Goal: Task Accomplishment & Management: Manage account settings

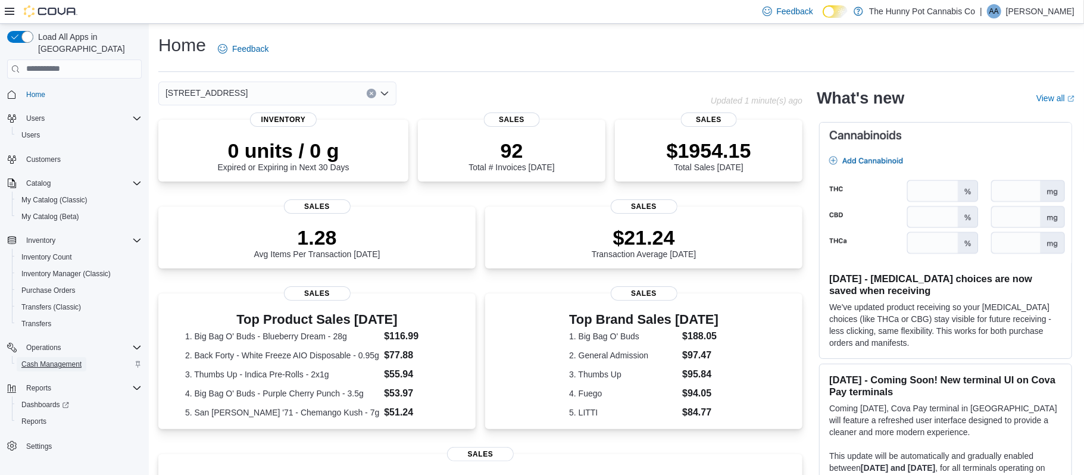
click at [47, 358] on span "Cash Management" at bounding box center [51, 364] width 60 height 14
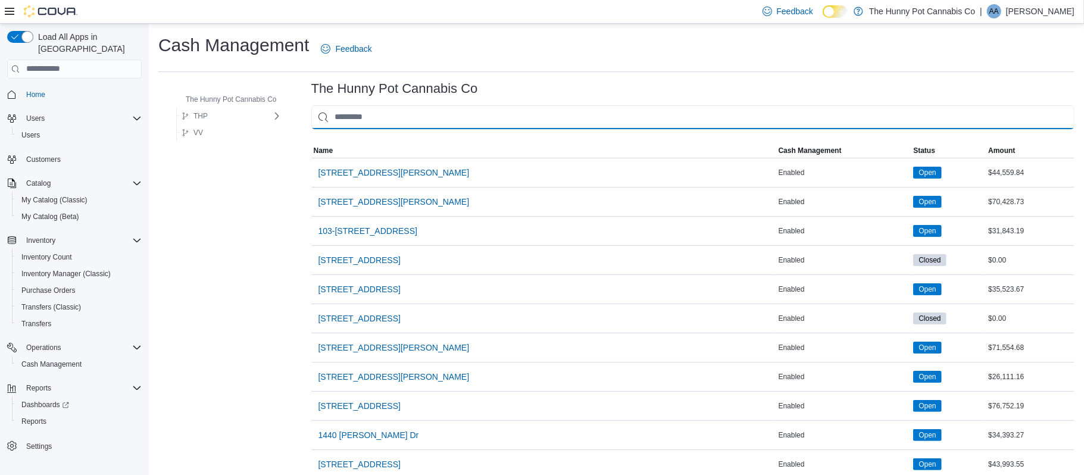
click at [432, 112] on input "This is a search bar. As you type, the results lower in the page will automatic…" at bounding box center [692, 117] width 763 height 24
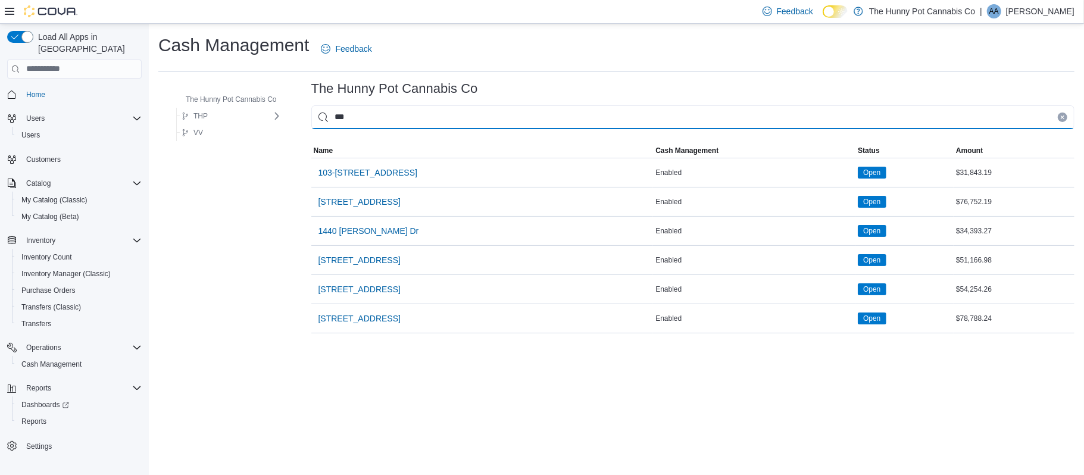
type input "****"
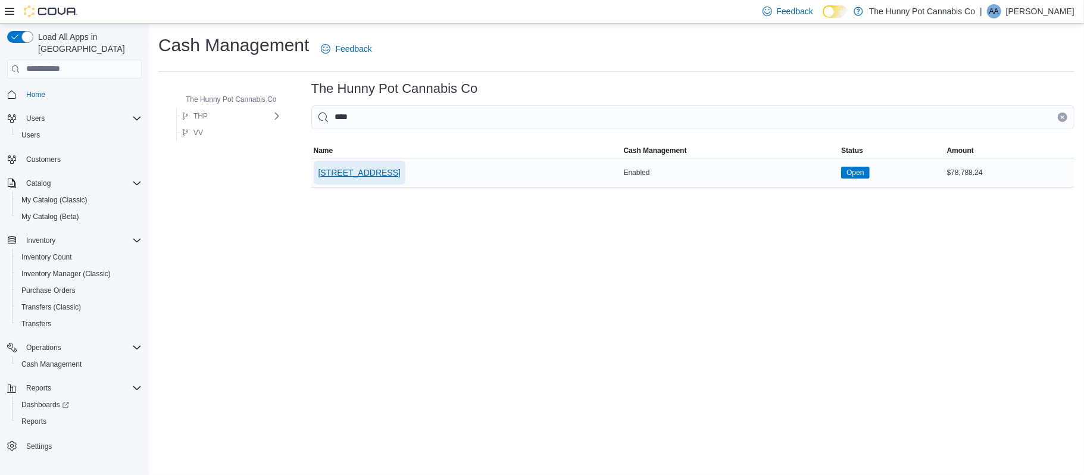
click at [398, 169] on span "[STREET_ADDRESS]" at bounding box center [359, 173] width 82 height 12
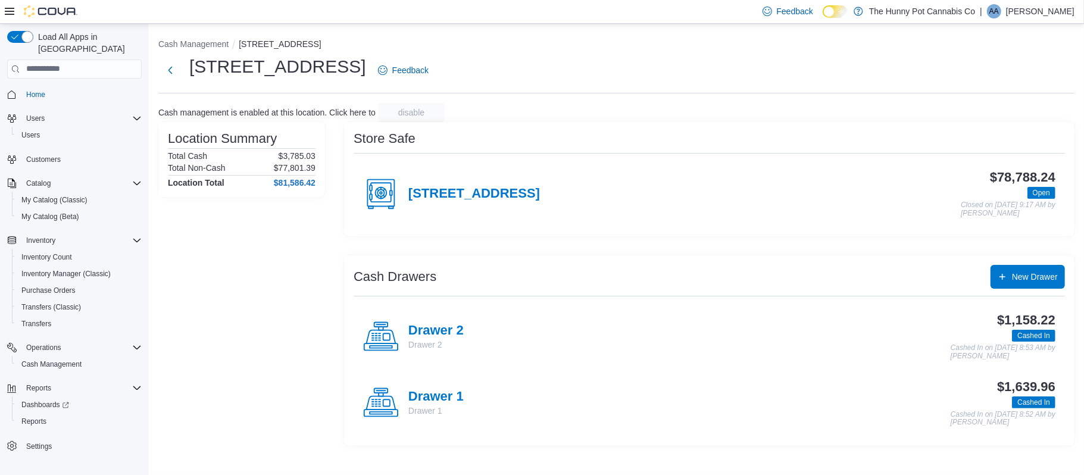
click at [429, 409] on p "Drawer 1" at bounding box center [435, 411] width 55 height 12
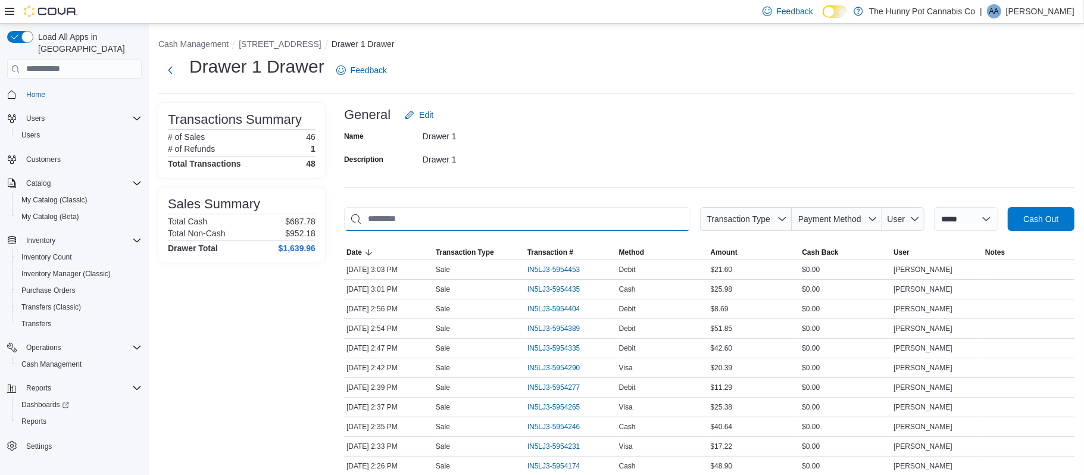
click at [382, 222] on input "This is a search bar. As you type, the results lower in the page will automatic…" at bounding box center [517, 219] width 346 height 24
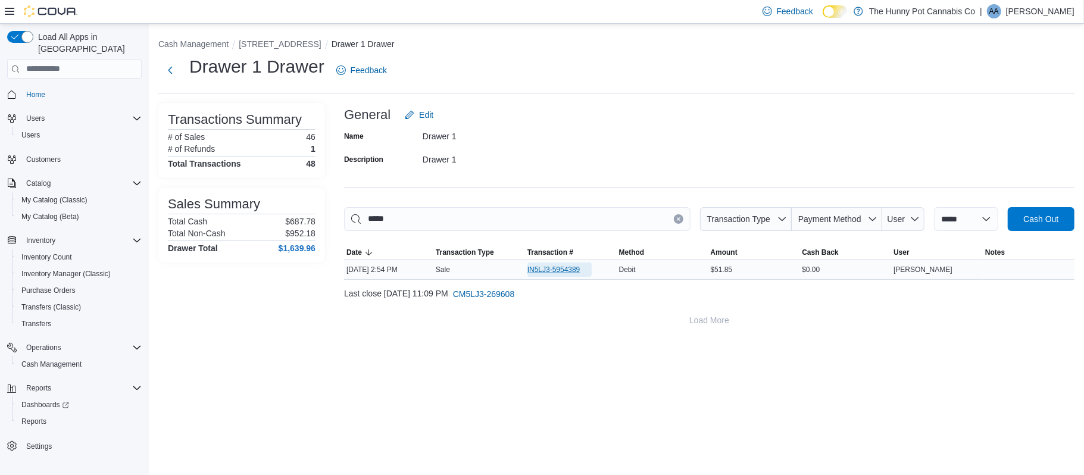
click at [562, 269] on span "IN5LJ3-5954389" at bounding box center [553, 270] width 53 height 10
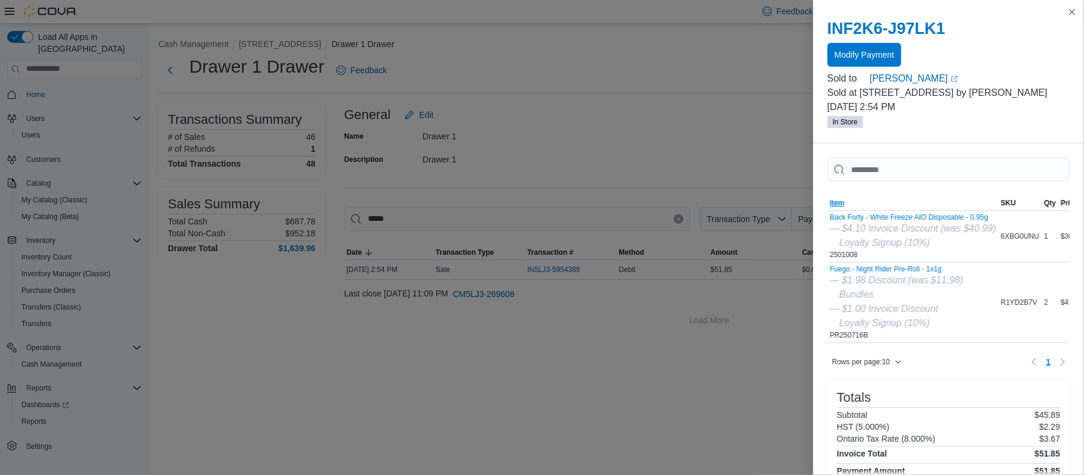
scroll to position [217, 0]
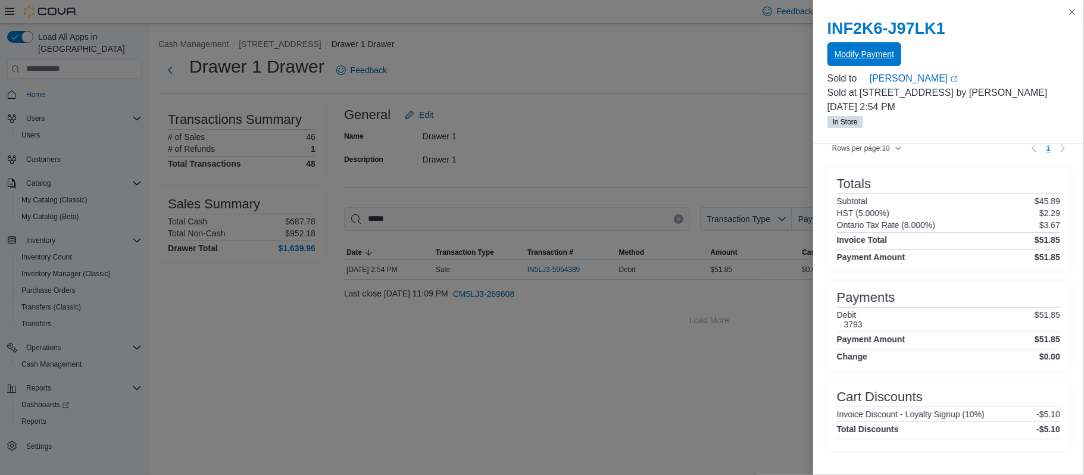
click at [879, 51] on span "Modify Payment" at bounding box center [864, 54] width 60 height 12
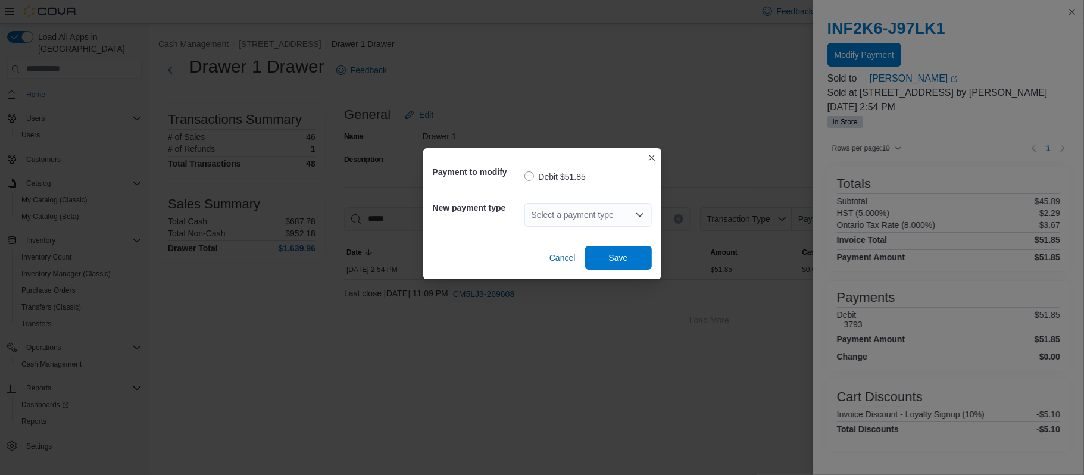
click at [530, 215] on div "Select a payment type" at bounding box center [587, 215] width 127 height 24
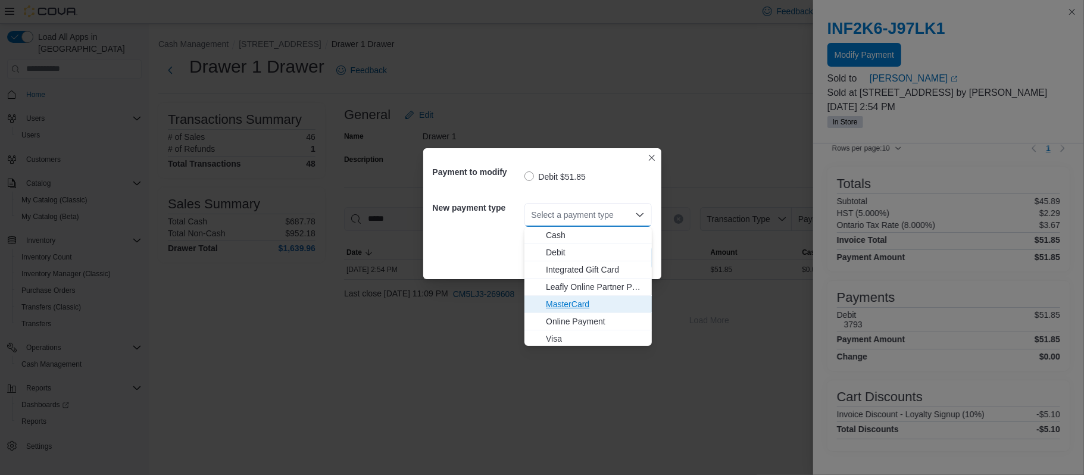
click at [555, 310] on span "MasterCard" at bounding box center [595, 304] width 99 height 12
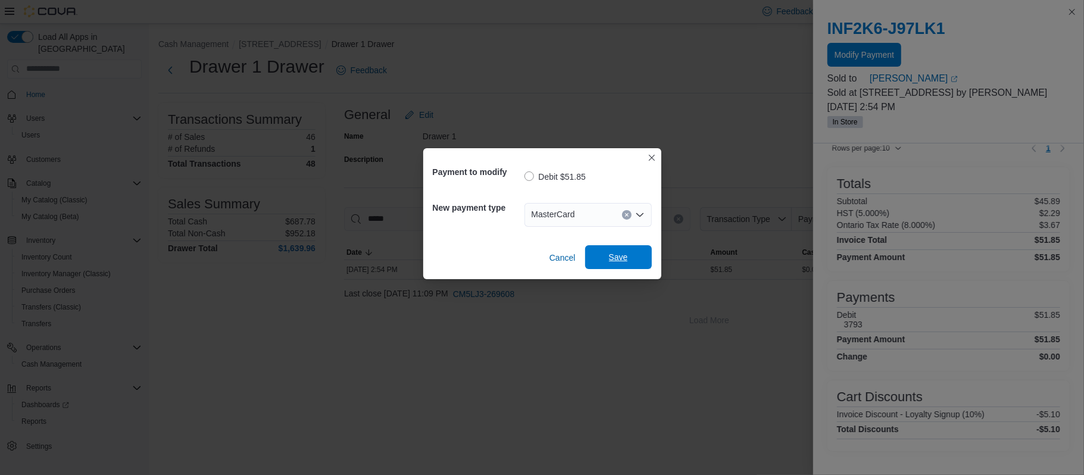
click at [617, 249] on span "Save" at bounding box center [618, 257] width 52 height 24
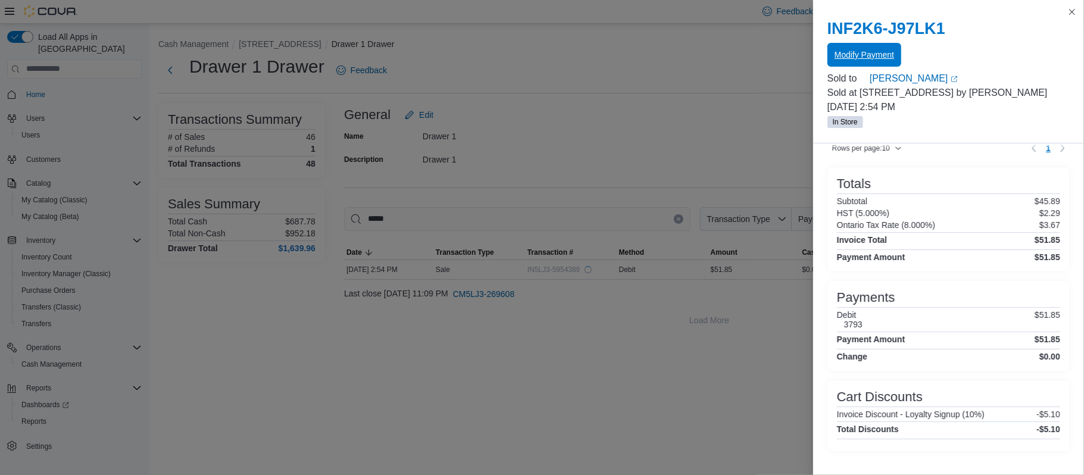
scroll to position [0, 0]
click at [1071, 14] on button "Close this dialog" at bounding box center [1072, 11] width 14 height 14
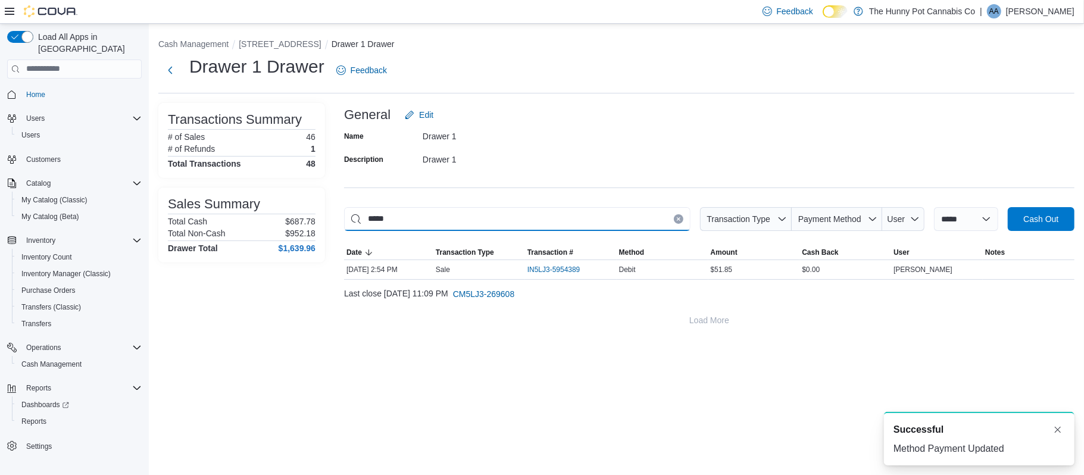
click at [399, 210] on input "*****" at bounding box center [517, 219] width 346 height 24
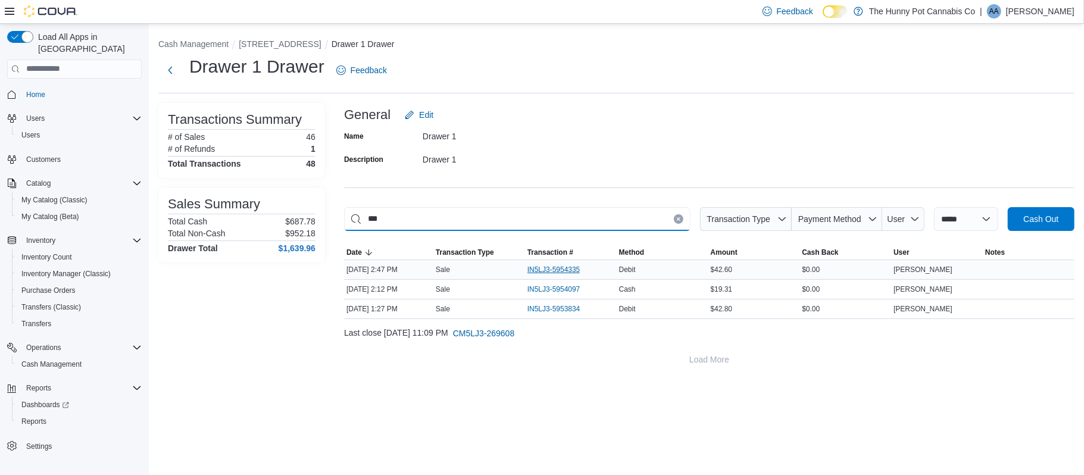
type input "***"
click at [552, 268] on span "IN5LJ3-5954335" at bounding box center [553, 270] width 53 height 10
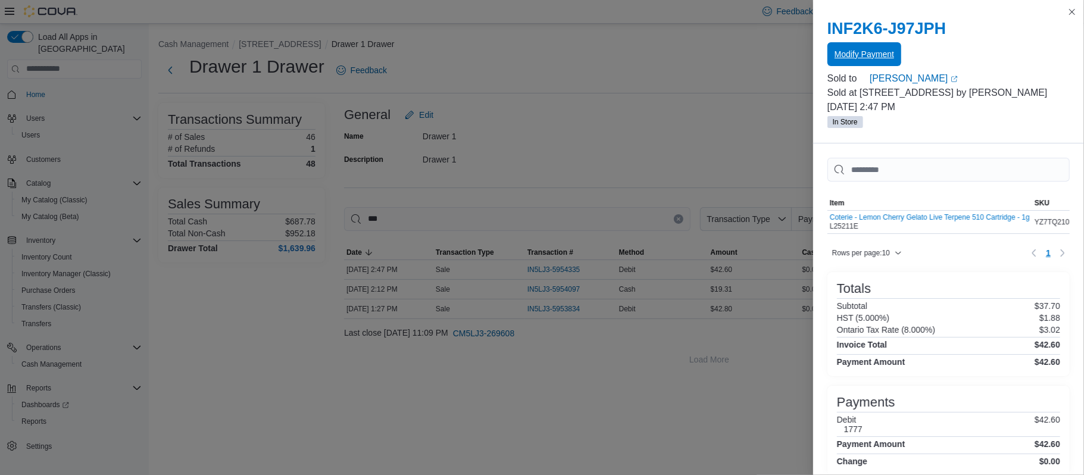
click at [866, 52] on span "Modify Payment" at bounding box center [864, 54] width 60 height 12
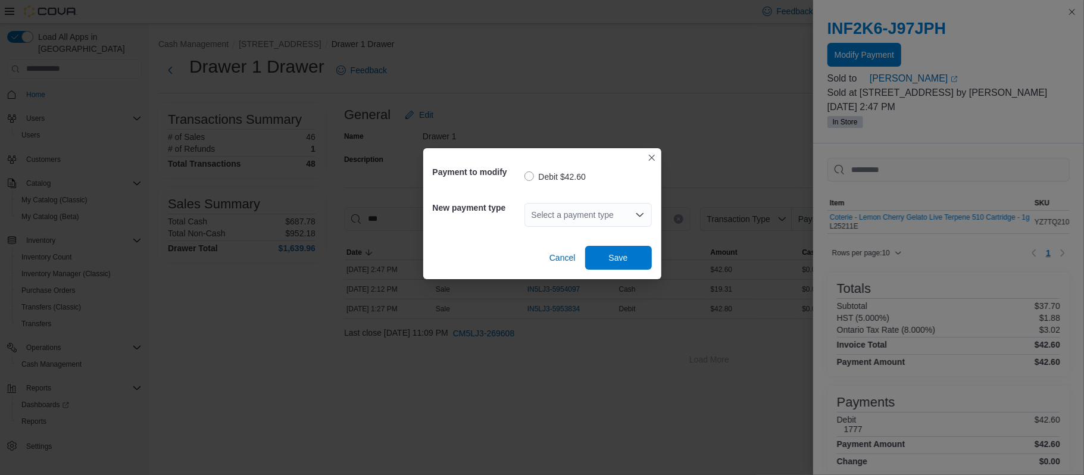
click at [589, 210] on div "Select a payment type" at bounding box center [587, 215] width 127 height 24
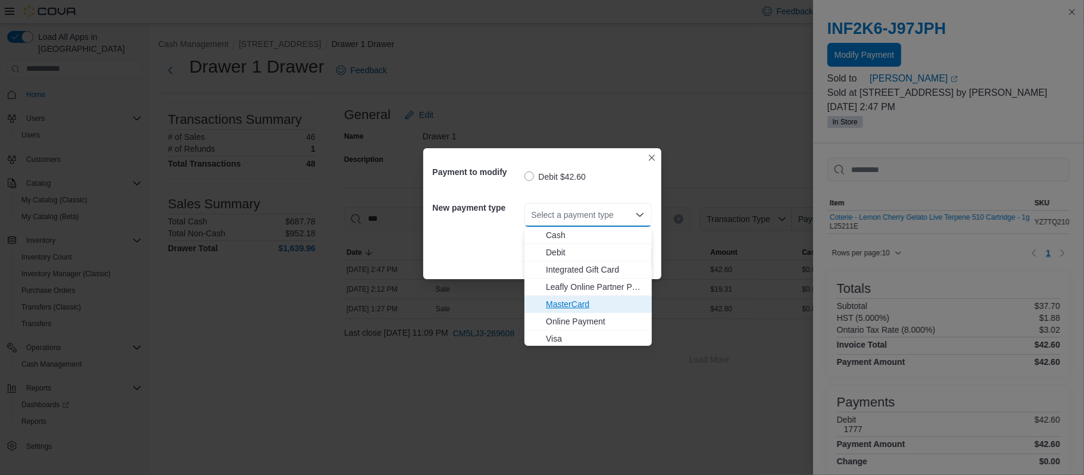
click at [587, 307] on span "MasterCard" at bounding box center [595, 304] width 99 height 12
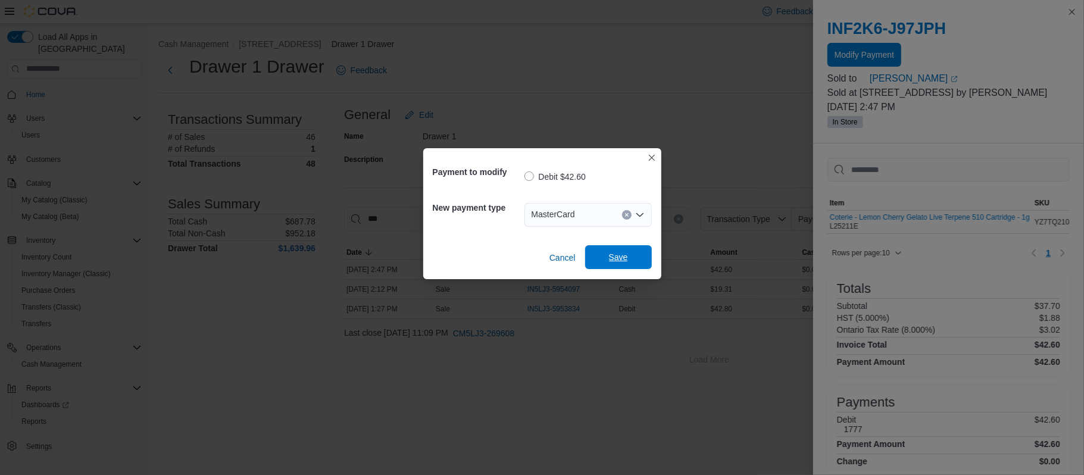
click at [607, 251] on span "Save" at bounding box center [618, 257] width 52 height 24
